Goal: Check status: Check status

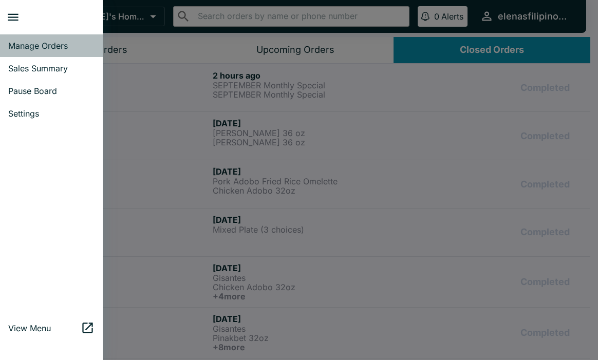
click at [58, 46] on span "Manage Orders" at bounding box center [51, 46] width 86 height 10
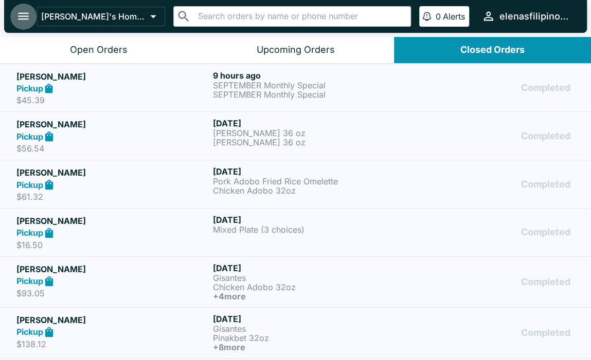
click at [19, 19] on icon "open drawer" at bounding box center [23, 16] width 11 height 7
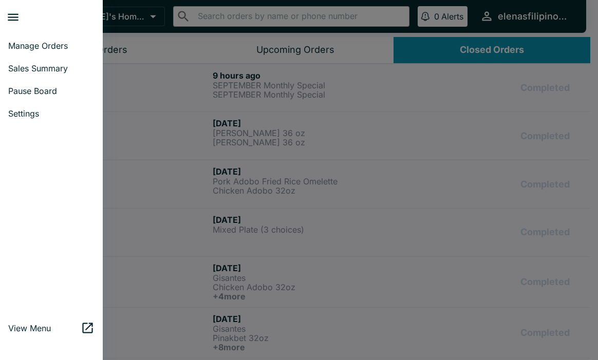
click at [35, 70] on span "Sales Summary" at bounding box center [51, 68] width 86 height 10
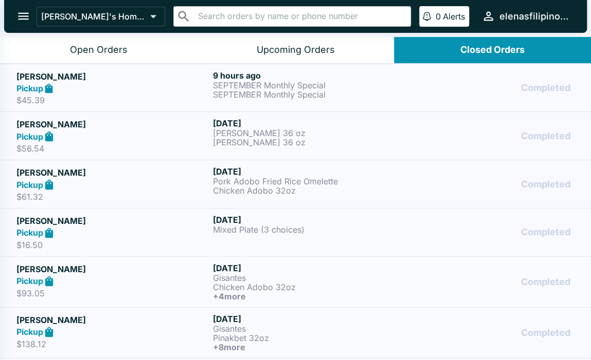
select select "03:00"
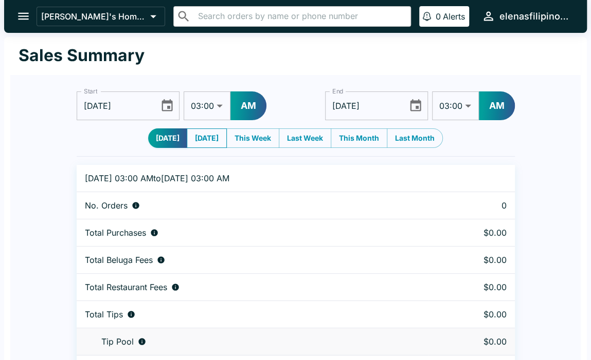
click at [210, 145] on button "[DATE]" at bounding box center [207, 138] width 40 height 20
type input "[DATE]"
